Goal: Transaction & Acquisition: Subscribe to service/newsletter

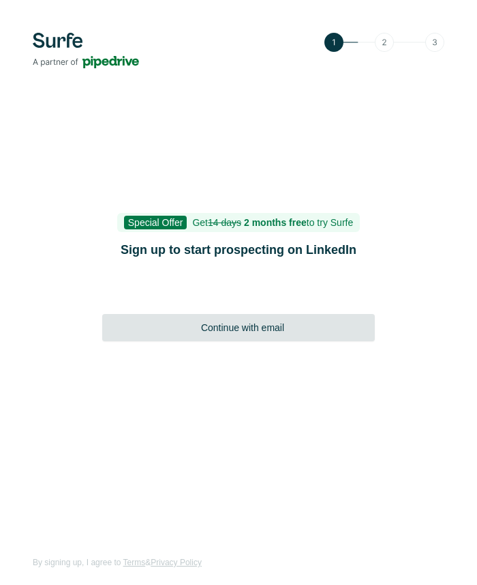
click at [232, 336] on div "Continue with email" at bounding box center [238, 327] width 273 height 27
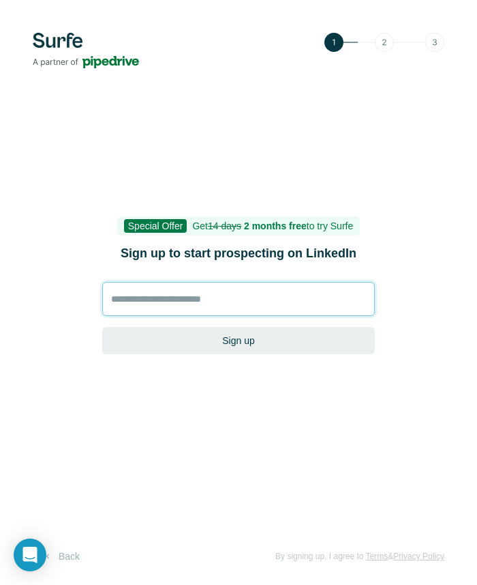
click at [238, 299] on input at bounding box center [238, 299] width 273 height 34
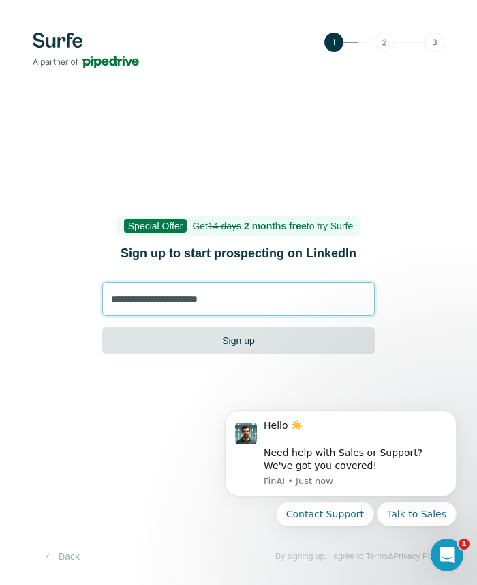
type input "**********"
click at [260, 338] on button "Sign up" at bounding box center [238, 340] width 273 height 27
